Goal: Information Seeking & Learning: Learn about a topic

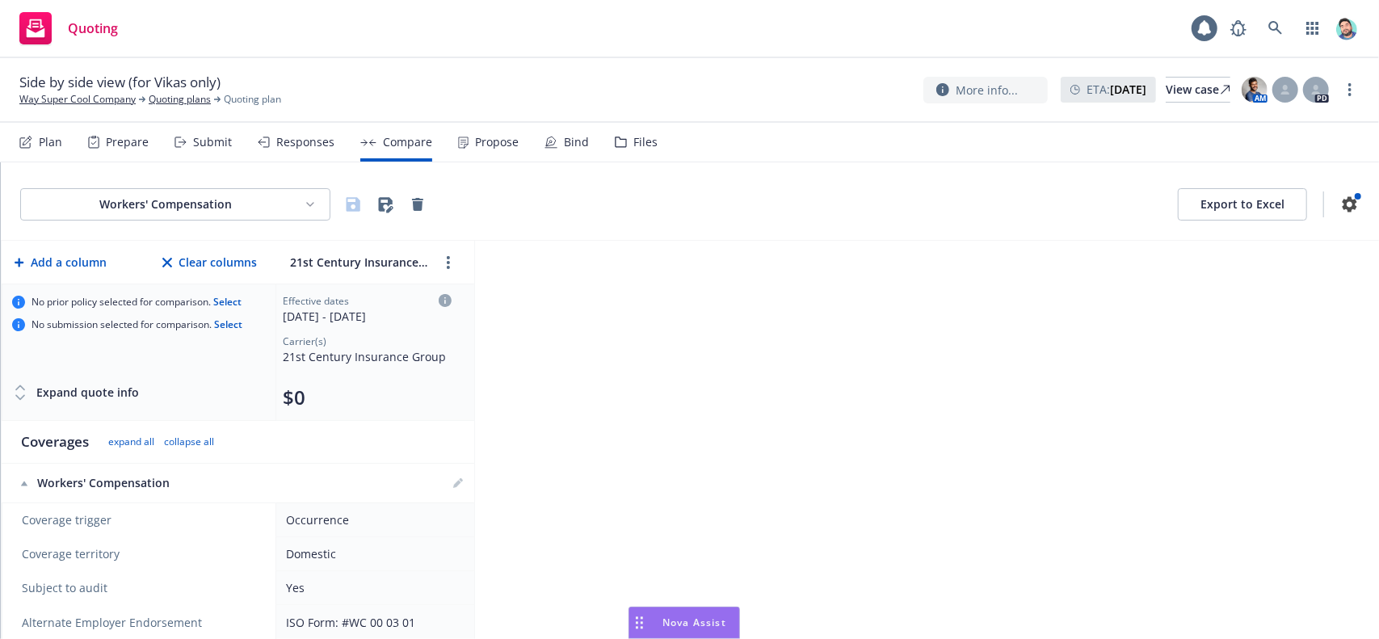
scroll to position [554, 0]
click at [111, 95] on link "Way Super Cool Company" at bounding box center [77, 99] width 116 height 15
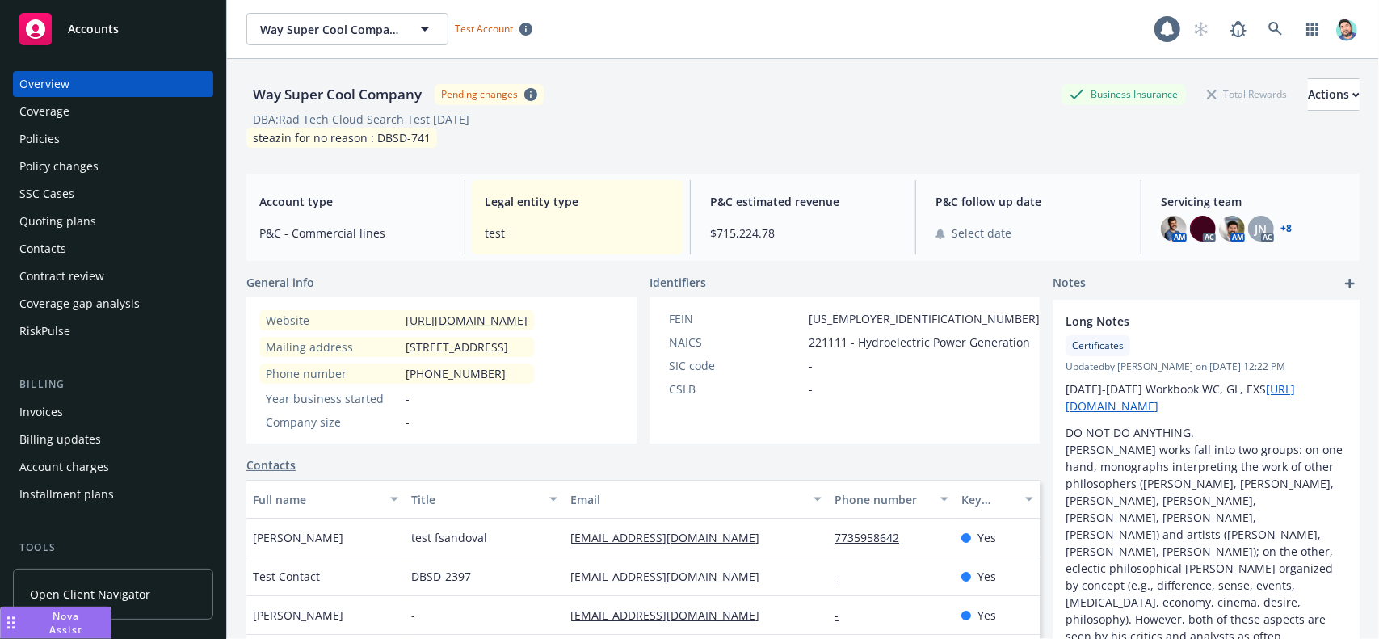
drag, startPoint x: 848, startPoint y: 619, endPoint x: 0, endPoint y: 629, distance: 847.6
click at [0, 629] on button "Nova Assist" at bounding box center [55, 623] width 111 height 32
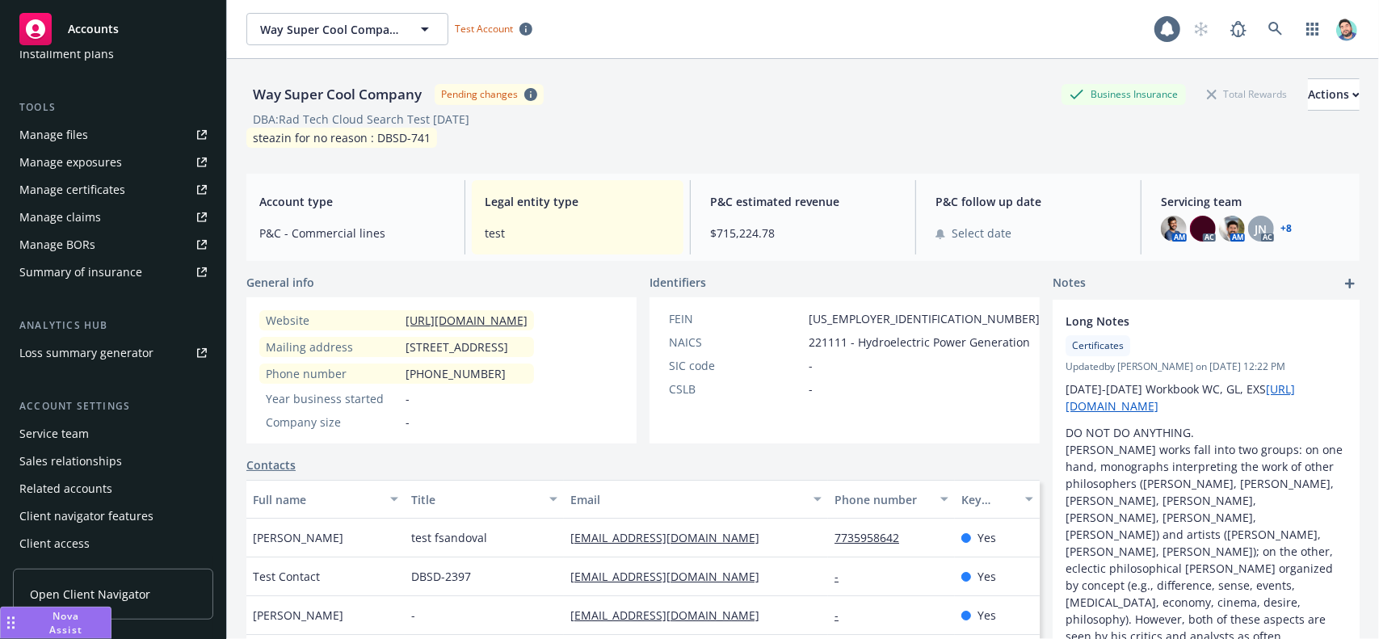
click at [34, 616] on span "Nova Assist" at bounding box center [66, 622] width 64 height 27
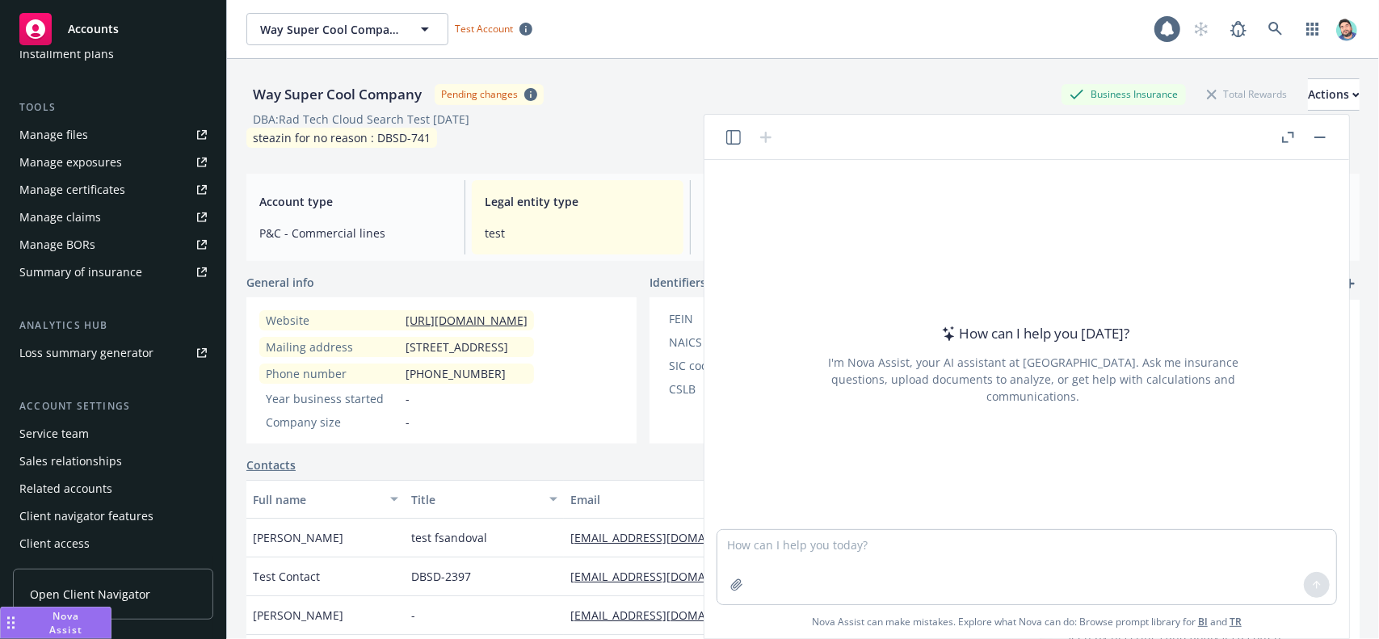
click at [1319, 137] on rect "button" at bounding box center [1320, 138] width 11 height 2
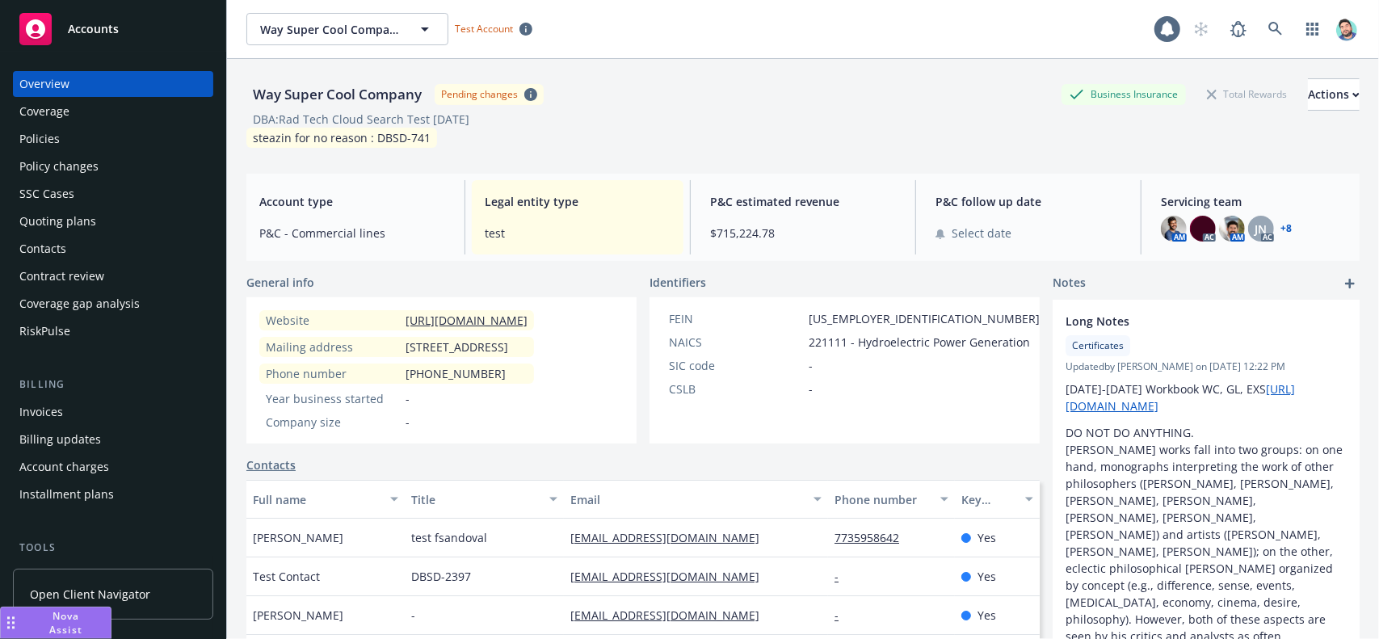
drag, startPoint x: 93, startPoint y: 628, endPoint x: 764, endPoint y: 675, distance: 673.0
click at [764, 638] on html "Accounts Overview Coverage Policies Policy changes SSC Cases Quoting plans Cont…" at bounding box center [689, 319] width 1379 height 639
drag, startPoint x: 8, startPoint y: 625, endPoint x: 1240, endPoint y: 628, distance: 1232.1
click at [1240, 628] on icon "Drag to move" at bounding box center [1242, 622] width 7 height 13
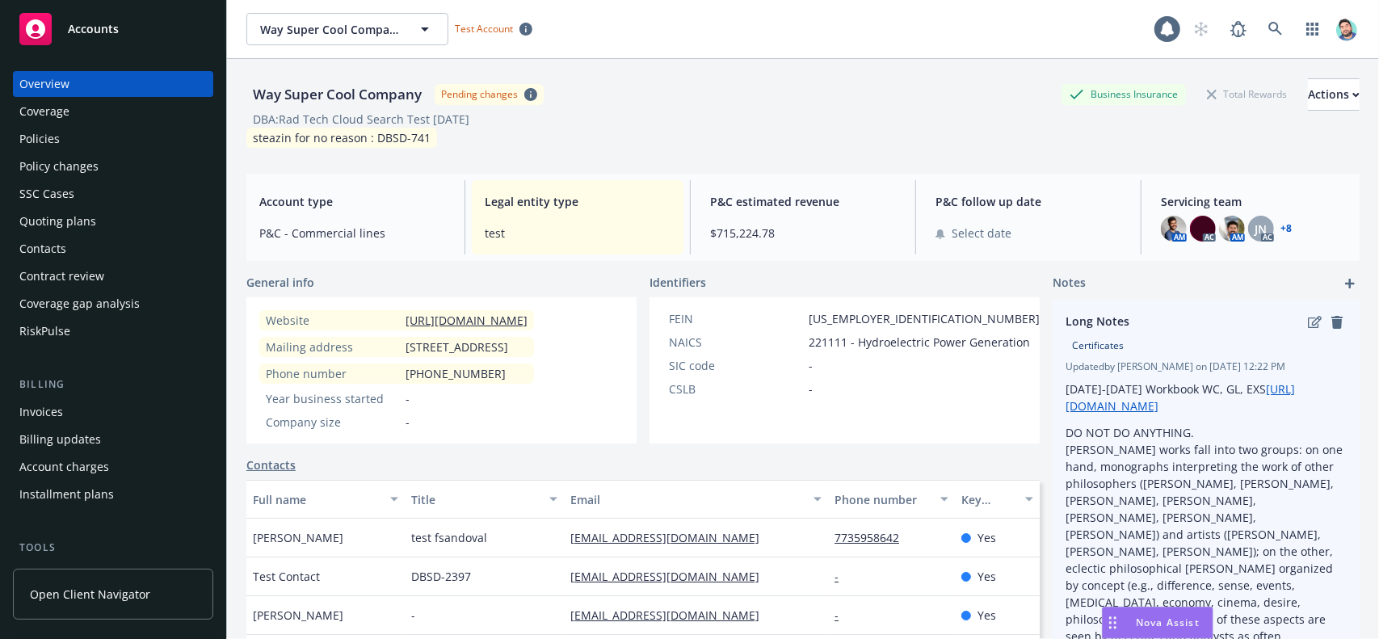
drag, startPoint x: 1243, startPoint y: 626, endPoint x: 1113, endPoint y: 498, distance: 182.8
click at [1113, 498] on body "Accounts Overview Coverage Policies Policy changes SSC Cases Quoting plans Cont…" at bounding box center [689, 319] width 1379 height 639
